Goal: Share content

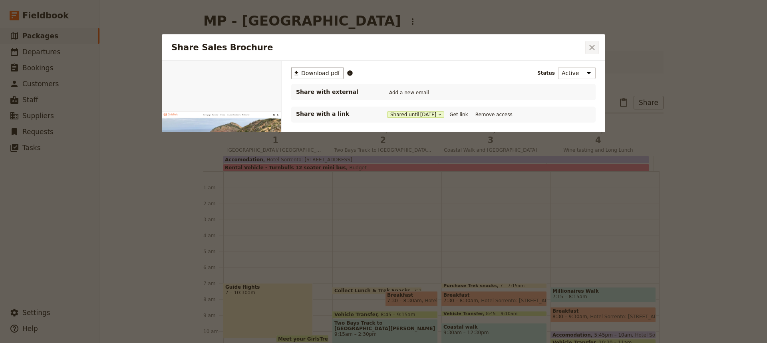
scroll to position [104, 0]
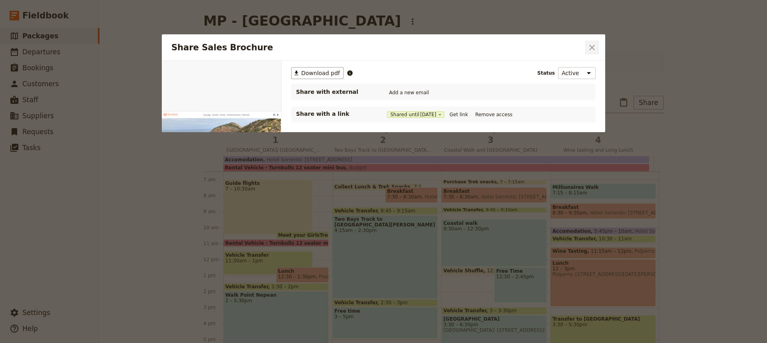
click at [593, 49] on icon "Close dialog" at bounding box center [592, 48] width 10 height 10
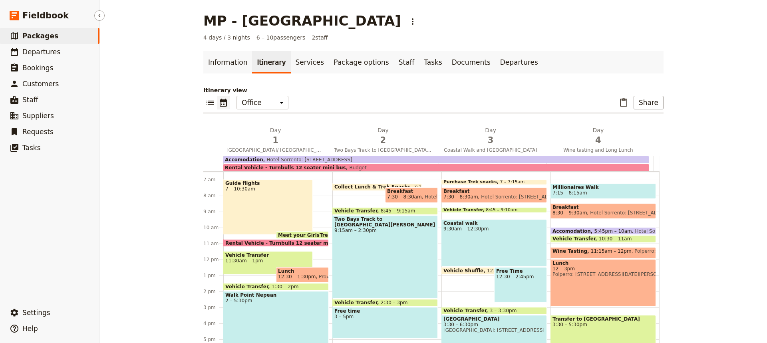
click at [37, 38] on span "Packages" at bounding box center [40, 36] width 36 height 8
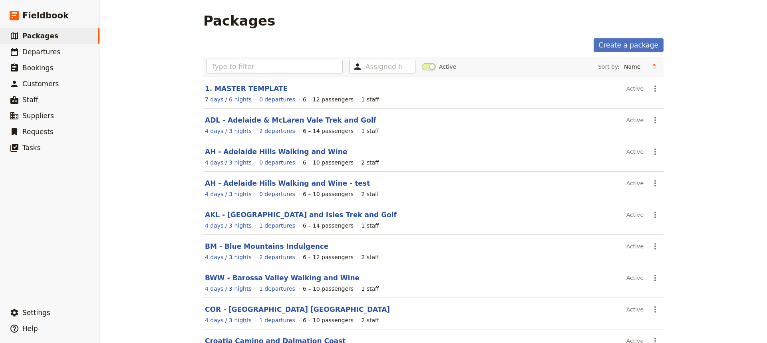
click at [281, 281] on link "BWW - Barossa Valley Walking and Wine" at bounding box center [282, 278] width 155 height 8
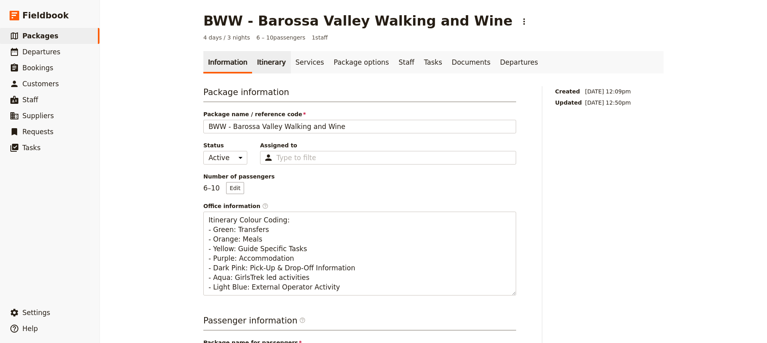
click at [263, 65] on link "Itinerary" at bounding box center [271, 62] width 38 height 22
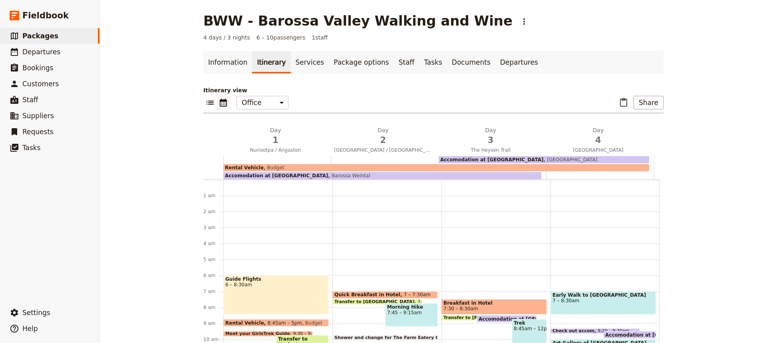
scroll to position [88, 0]
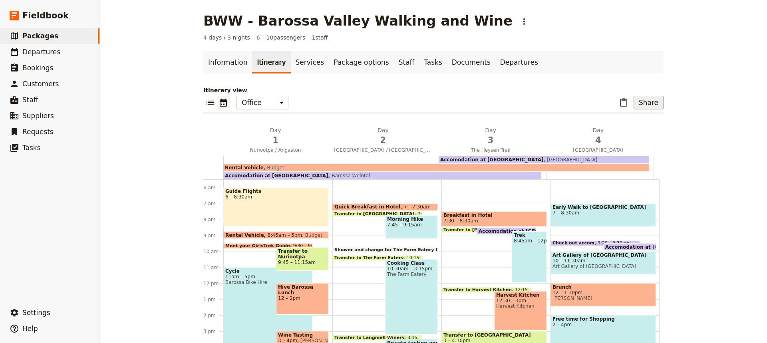
click at [647, 102] on button "Share" at bounding box center [649, 103] width 30 height 14
click at [635, 143] on span "Sales Brochure" at bounding box center [622, 143] width 42 height 8
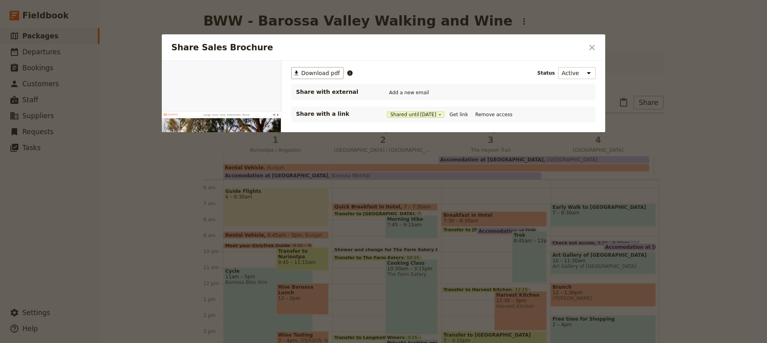
scroll to position [0, 0]
click at [461, 116] on button "Get link" at bounding box center [459, 114] width 22 height 9
